Goal: Navigation & Orientation: Find specific page/section

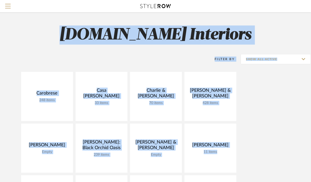
drag, startPoint x: 270, startPoint y: 48, endPoint x: 269, endPoint y: -15, distance: 63.4
click at [269, 0] on html "Search by brands, products, categories, colors, or styles Hello, [PERSON_NAME] …" at bounding box center [155, 91] width 311 height 182
click at [240, 39] on h2 "[DOMAIN_NAME] Interiors" at bounding box center [155, 34] width 311 height 19
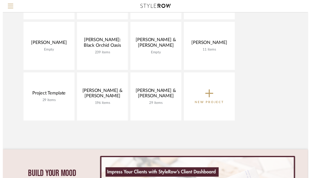
scroll to position [100, 0]
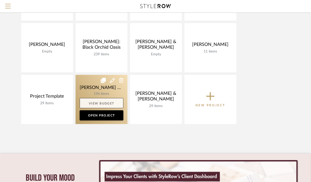
click at [105, 98] on link "View Budget" at bounding box center [102, 103] width 44 height 10
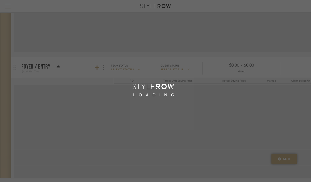
click at [89, 117] on div "LOADING" at bounding box center [155, 91] width 311 height 182
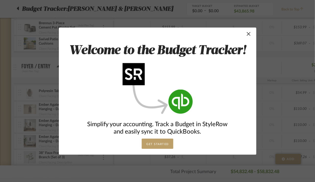
click at [151, 141] on button "GET STARTED" at bounding box center [158, 144] width 32 height 10
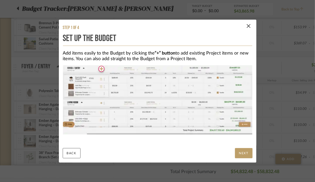
click at [251, 27] on div "step 1 of 4 Set up the Budget Add items easily to the Budget by clicking the “+…" at bounding box center [157, 80] width 197 height 120
click at [247, 26] on span "button" at bounding box center [248, 26] width 10 height 10
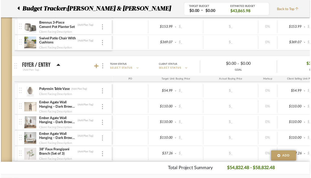
scroll to position [100, 0]
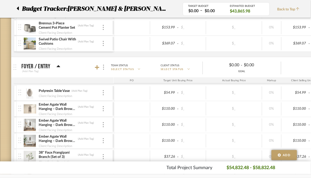
click at [18, 9] on icon at bounding box center [18, 9] width 2 height 4
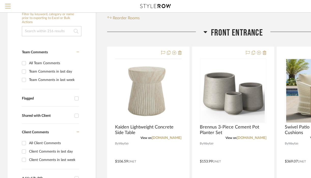
scroll to position [101, 0]
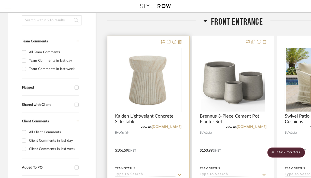
click at [163, 38] on div at bounding box center [148, 147] width 82 height 223
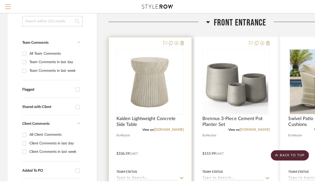
scroll to position [0, 0]
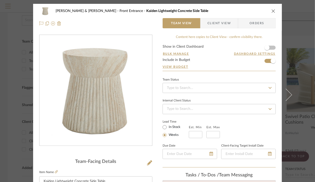
click at [271, 11] on icon "close" at bounding box center [273, 11] width 4 height 4
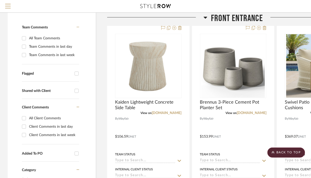
scroll to position [136, 0]
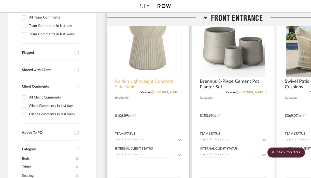
click at [128, 80] on span "Kaiden Lightweight Concrete Side Table" at bounding box center [148, 84] width 67 height 11
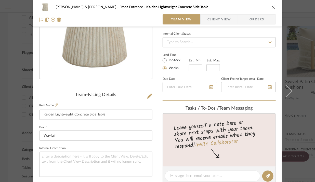
scroll to position [67, 0]
click at [55, 104] on icon at bounding box center [56, 104] width 3 height 3
click at [304, 9] on div "[PERSON_NAME] & [PERSON_NAME] Front Entrance Kaiden Lightweight Concrete Side T…" at bounding box center [157, 91] width 315 height 182
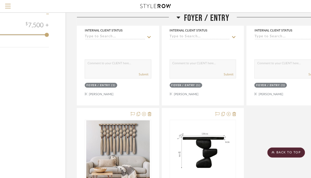
scroll to position [725, 30]
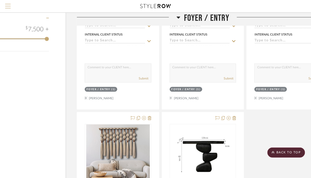
click at [6, 4] on span "Menu" at bounding box center [8, 8] width 6 height 8
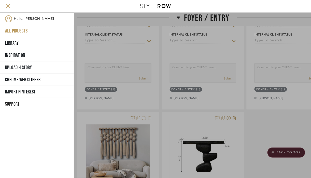
click at [17, 35] on button "All Projects" at bounding box center [37, 31] width 74 height 12
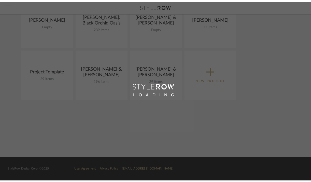
scroll to position [123, 0]
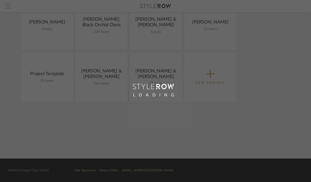
drag, startPoint x: 17, startPoint y: 35, endPoint x: 60, endPoint y: 62, distance: 50.8
click at [60, 62] on div "LOADING" at bounding box center [155, 91] width 311 height 182
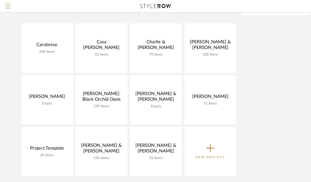
scroll to position [0, 0]
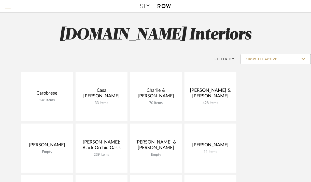
click at [305, 58] on input "Show All Active" at bounding box center [276, 59] width 70 height 10
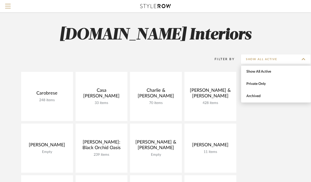
click at [269, 129] on div "Carobrese 248 items View Budget Open Project Casa Brisa Refresh 33 items View B…" at bounding box center [155, 149] width 311 height 155
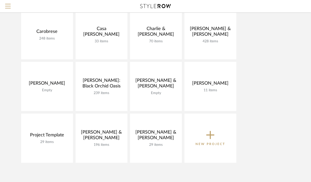
scroll to position [58, 0]
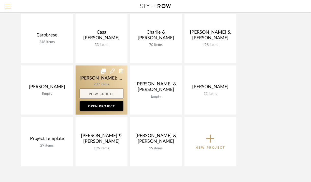
click at [101, 94] on link "View Budget" at bounding box center [102, 94] width 44 height 10
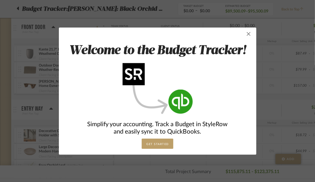
click at [248, 33] on span "button" at bounding box center [248, 34] width 10 height 10
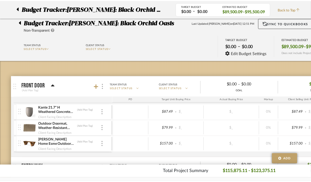
scroll to position [58, 0]
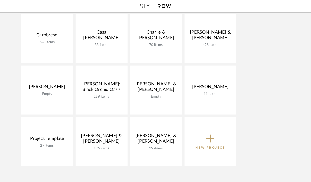
click at [254, 84] on div "Carobrese 248 items View Budget Open Project Casa Brisa Refresh 33 items View B…" at bounding box center [155, 91] width 311 height 155
click at [252, 80] on div "Carobrese 248 items View Budget Open Project Casa Brisa Refresh 33 items View B…" at bounding box center [155, 91] width 311 height 155
click at [248, 81] on div "Carobrese 248 items View Budget Open Project Casa Brisa Refresh 33 items View B…" at bounding box center [155, 91] width 311 height 155
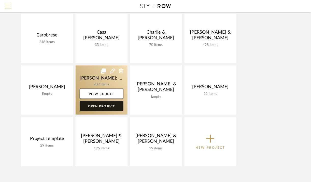
click at [91, 106] on link "Open Project" at bounding box center [102, 106] width 44 height 10
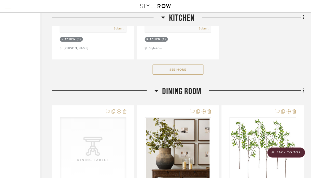
scroll to position [2774, 55]
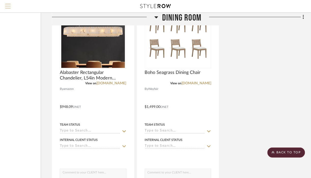
click at [8, 7] on span "Menu" at bounding box center [8, 8] width 6 height 8
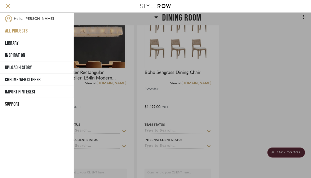
click at [22, 32] on button "All Projects" at bounding box center [37, 31] width 74 height 12
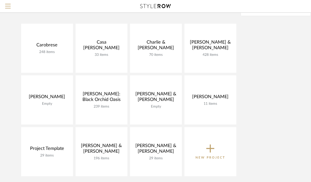
scroll to position [46, 0]
